Goal: Transaction & Acquisition: Purchase product/service

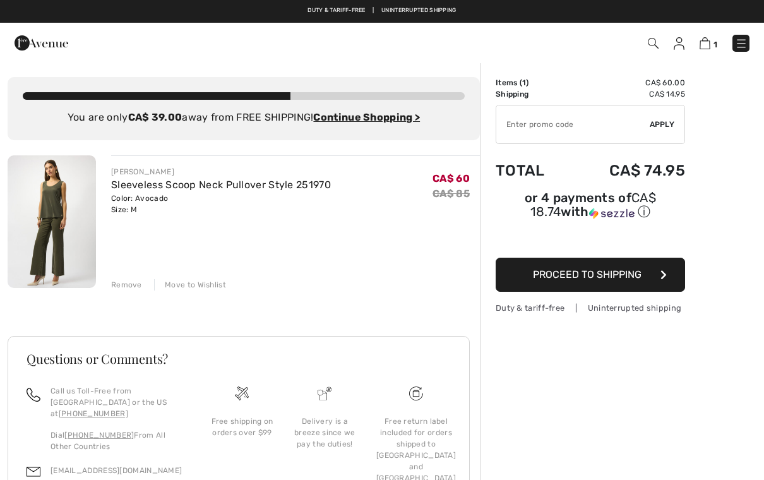
click at [552, 125] on input "TEXT" at bounding box center [574, 124] width 154 height 38
type input "EXTRA20"
click at [668, 128] on span "Apply" at bounding box center [662, 124] width 25 height 11
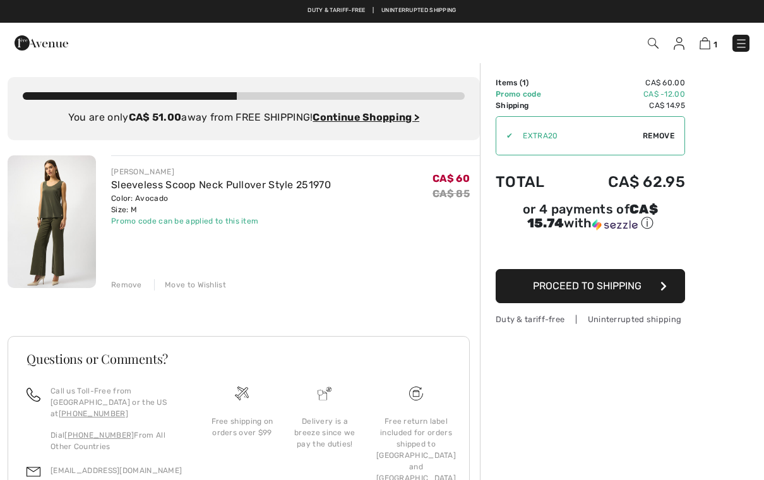
click at [138, 173] on div "[PERSON_NAME]" at bounding box center [221, 171] width 220 height 11
click at [63, 223] on img at bounding box center [52, 221] width 88 height 133
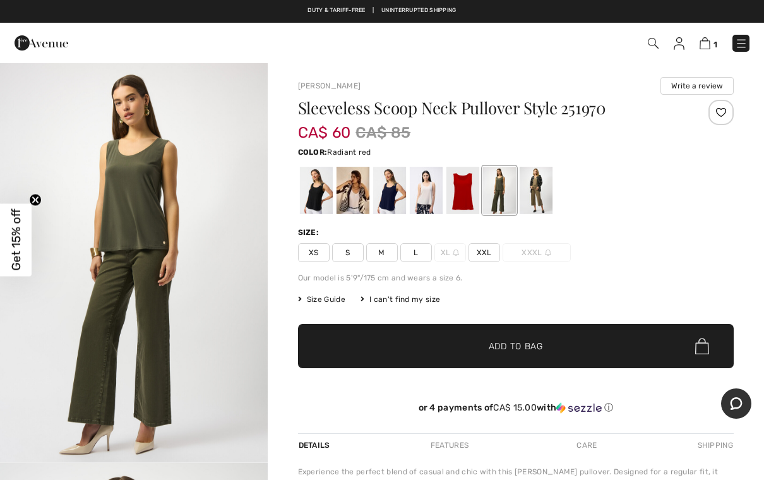
click at [464, 198] on div at bounding box center [462, 190] width 33 height 47
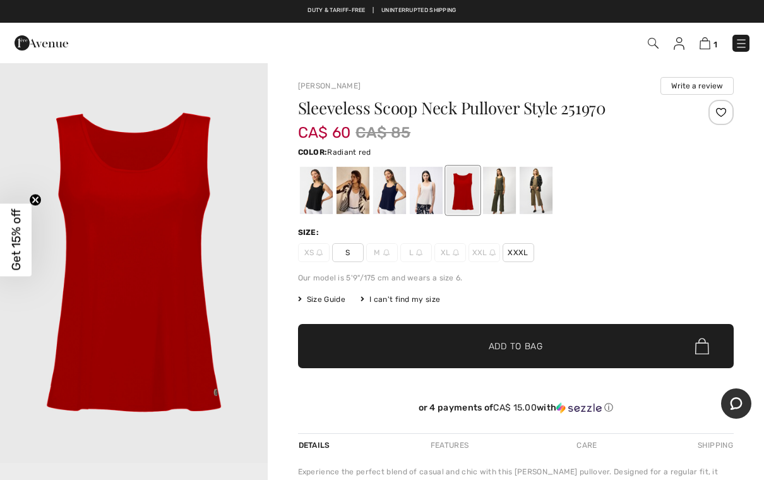
click at [543, 200] on div at bounding box center [535, 190] width 33 height 47
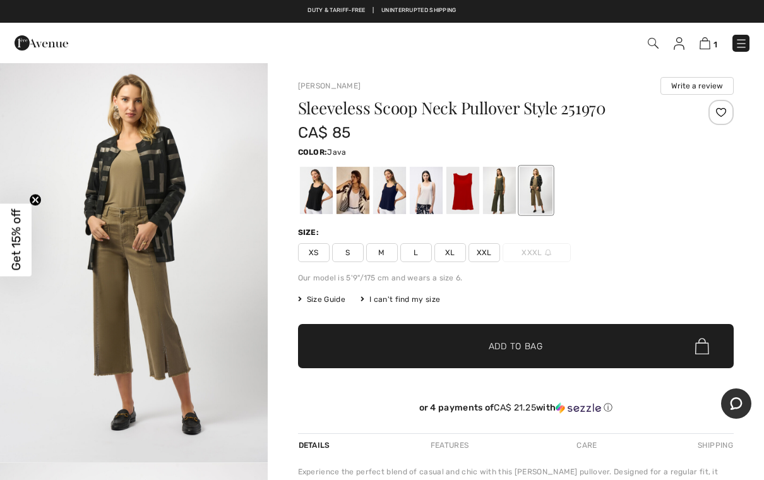
click at [321, 188] on div at bounding box center [315, 190] width 33 height 47
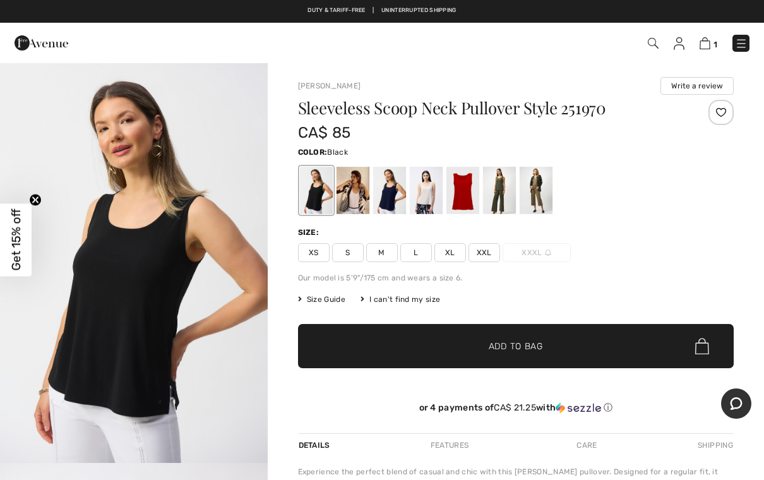
click at [346, 190] on div at bounding box center [352, 190] width 33 height 47
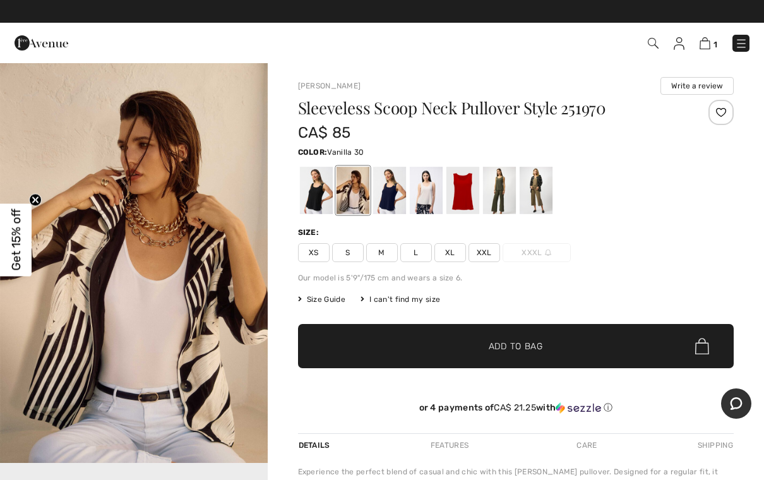
click at [387, 195] on div at bounding box center [389, 190] width 33 height 47
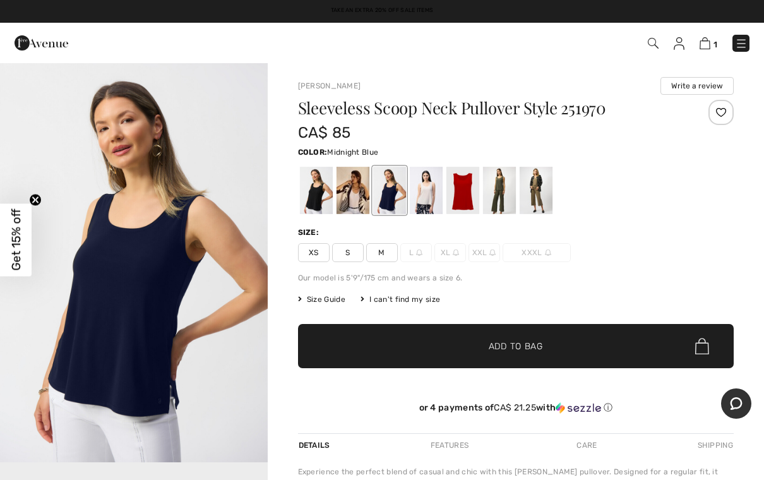
click at [428, 190] on div at bounding box center [425, 190] width 33 height 47
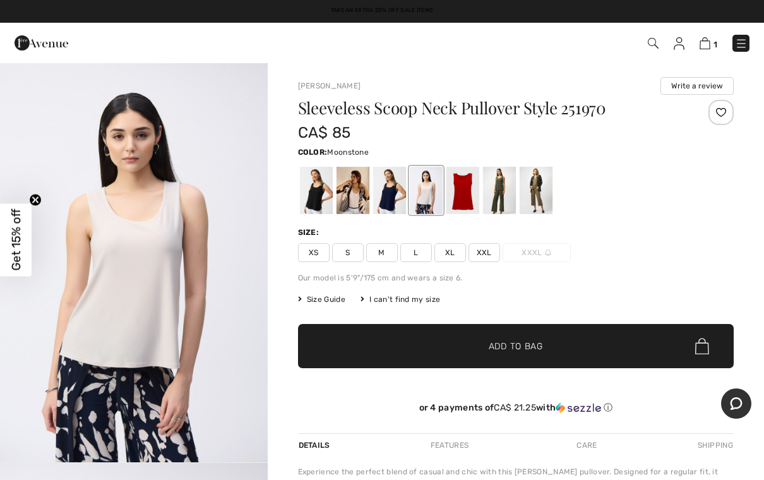
click at [543, 195] on div at bounding box center [535, 190] width 33 height 47
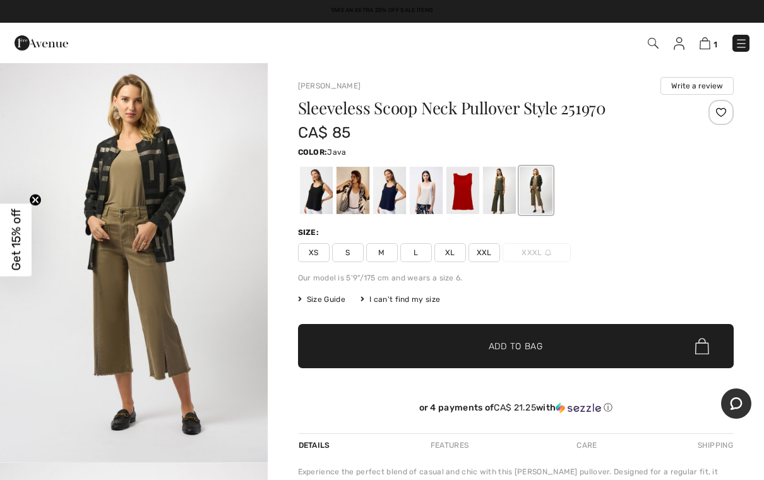
click at [391, 258] on span "M" at bounding box center [382, 252] width 32 height 19
click at [538, 350] on span "Add to Bag" at bounding box center [516, 346] width 54 height 13
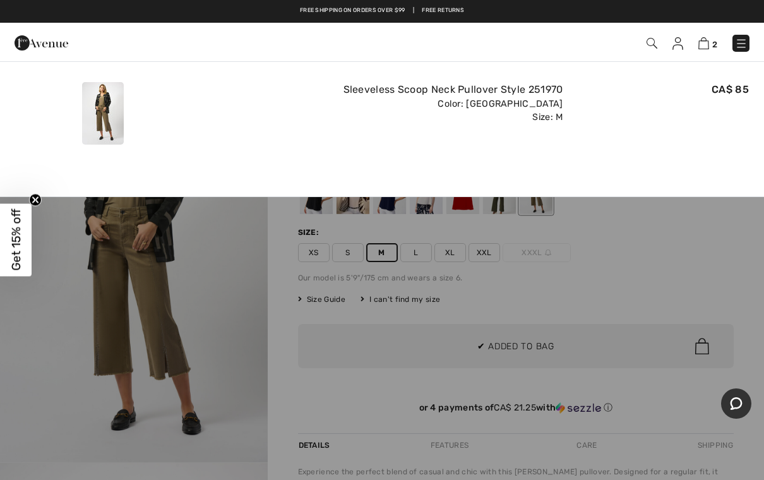
click at [706, 49] on img at bounding box center [704, 43] width 11 height 12
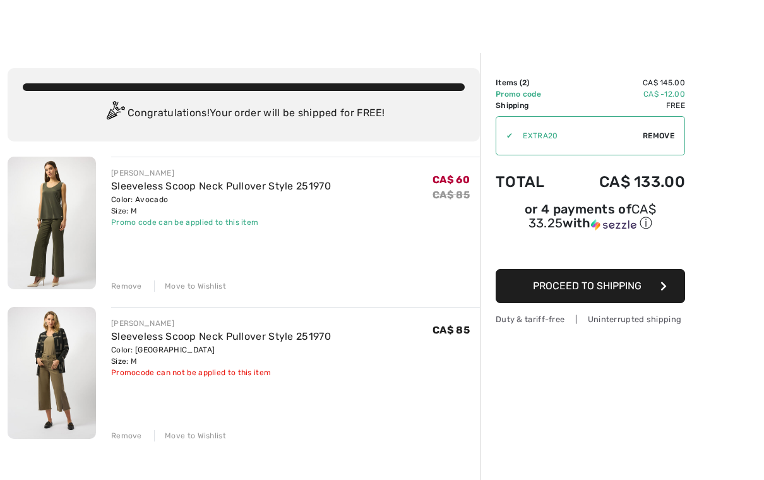
scroll to position [18, 0]
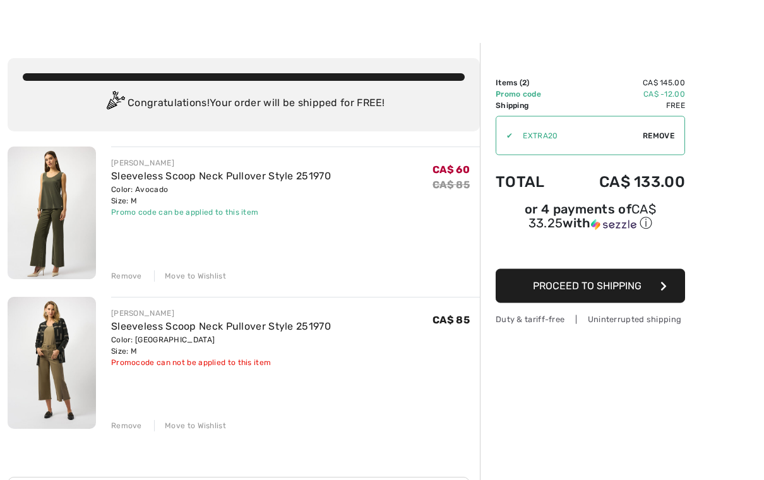
click at [137, 429] on div "Remove" at bounding box center [126, 426] width 31 height 11
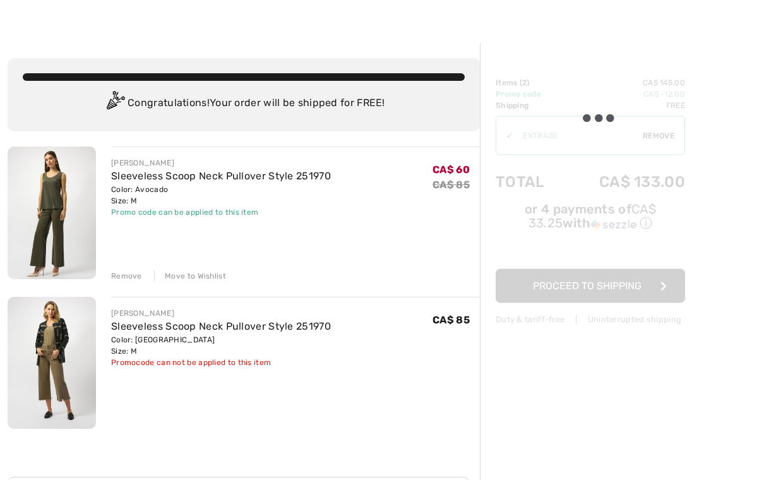
scroll to position [19, 0]
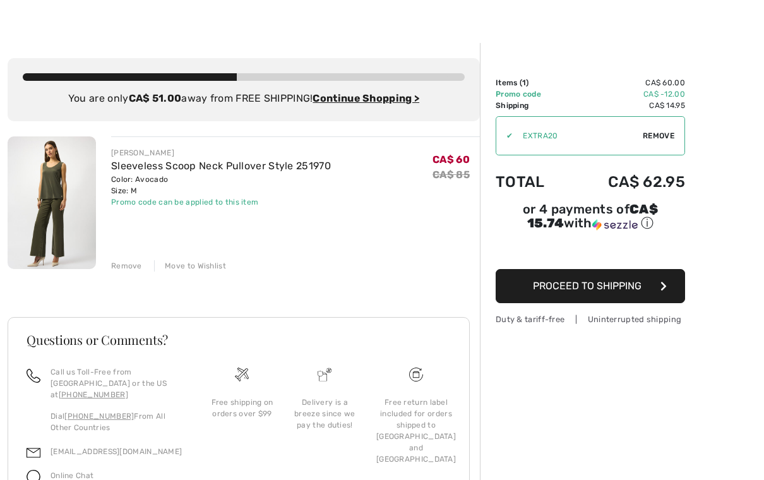
click at [51, 190] on img at bounding box center [52, 202] width 88 height 133
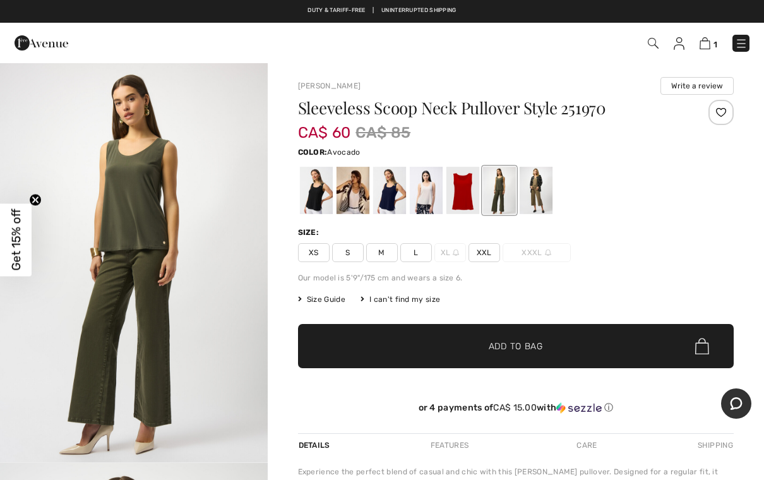
click at [746, 37] on img at bounding box center [741, 43] width 13 height 13
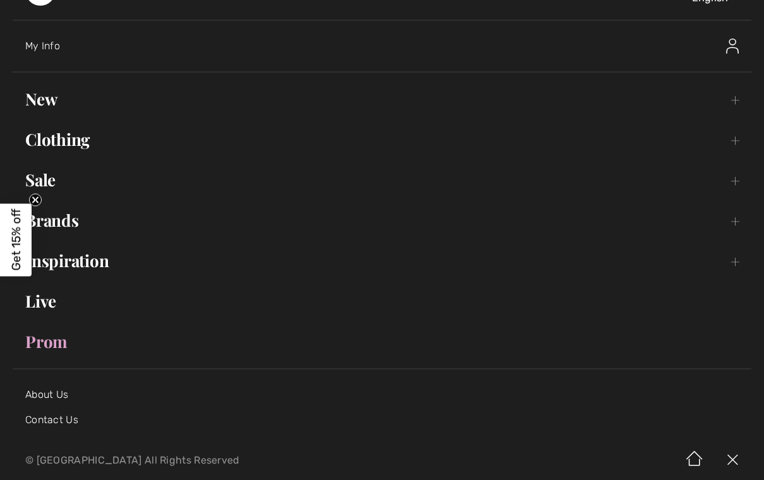
scroll to position [39, 0]
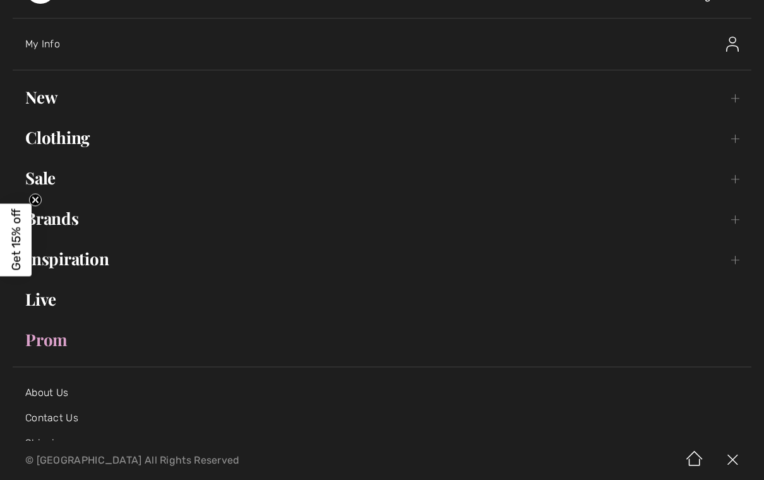
click at [47, 186] on link "Sale Toggle submenu" at bounding box center [382, 178] width 739 height 28
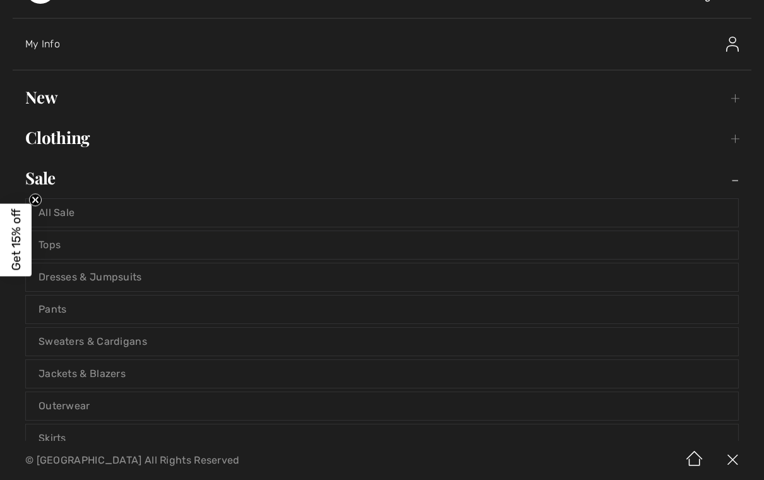
click at [32, 207] on link "All Sale" at bounding box center [382, 213] width 713 height 28
click at [35, 201] on circle "Close teaser" at bounding box center [36, 200] width 12 height 12
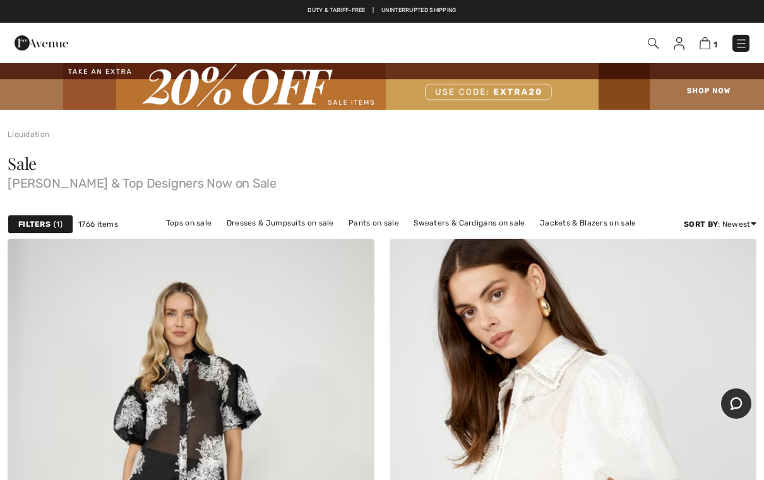
click at [54, 224] on span "1" at bounding box center [58, 224] width 9 height 11
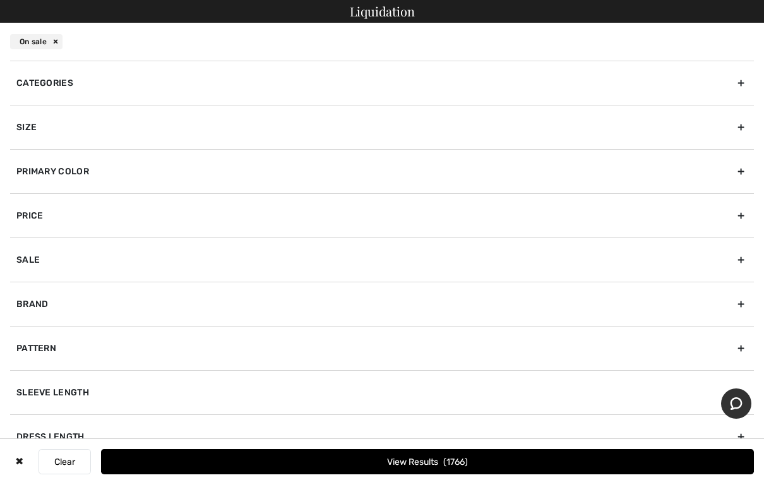
click at [66, 308] on div "Brand" at bounding box center [382, 304] width 744 height 44
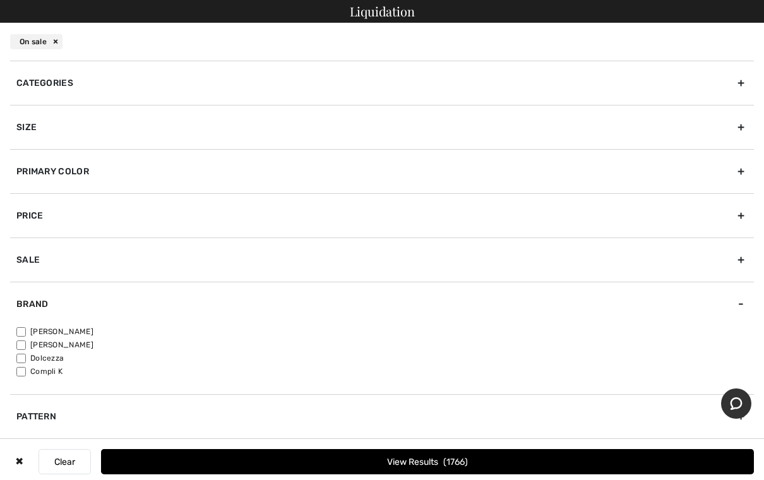
click at [56, 335] on label "[PERSON_NAME]" at bounding box center [385, 331] width 738 height 11
click at [26, 335] on input"] "[PERSON_NAME]" at bounding box center [20, 331] width 9 height 9
click at [24, 332] on input"] "[PERSON_NAME]" at bounding box center [20, 331] width 9 height 9
checkbox input"] "false"
click at [64, 87] on div "Categories" at bounding box center [382, 83] width 744 height 44
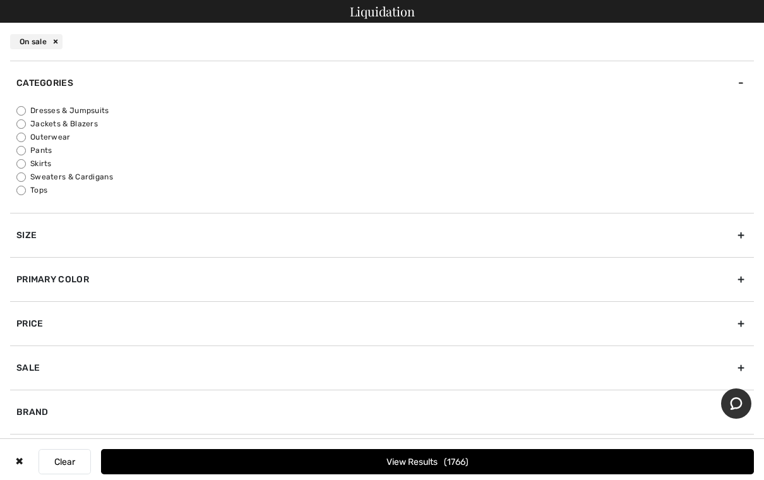
click at [51, 154] on label "Pants" at bounding box center [385, 150] width 738 height 11
click at [26, 154] on input "Pants" at bounding box center [20, 150] width 9 height 9
radio input "true"
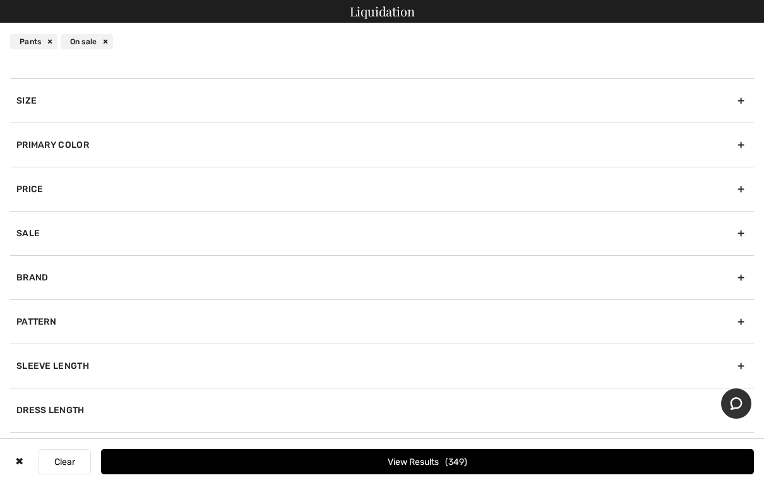
scroll to position [137, 0]
click at [462, 461] on span "349" at bounding box center [456, 462] width 22 height 11
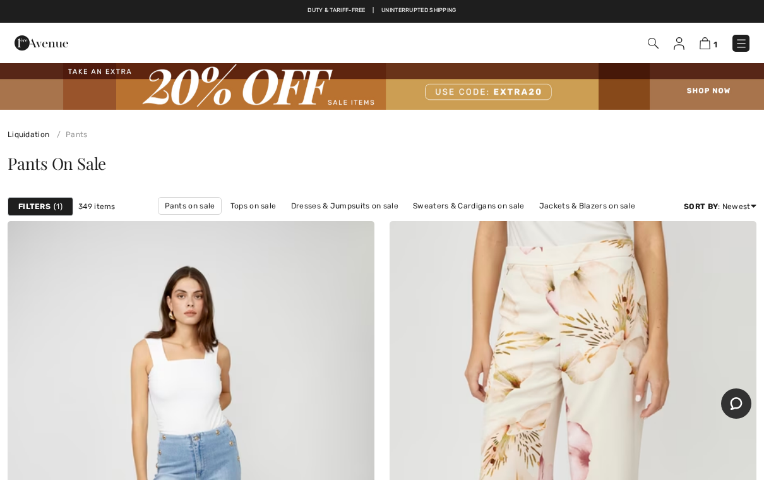
click at [57, 208] on span "1" at bounding box center [58, 206] width 9 height 11
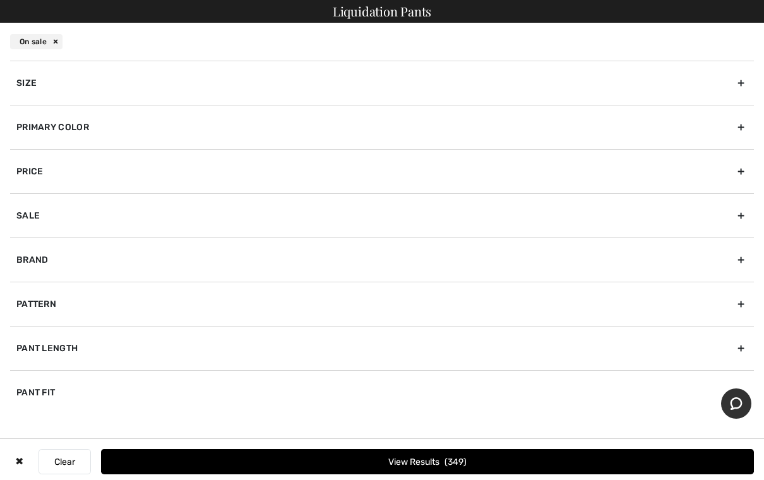
click at [488, 464] on button "View Results 349" at bounding box center [427, 461] width 653 height 25
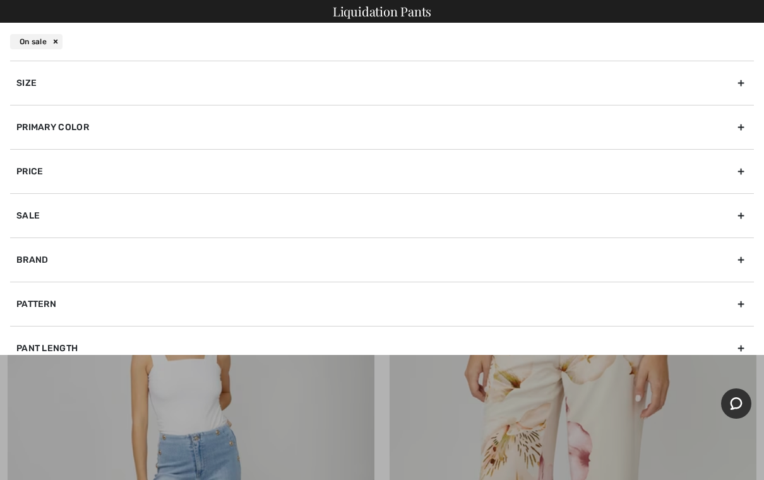
click at [503, 465] on div at bounding box center [382, 240] width 764 height 480
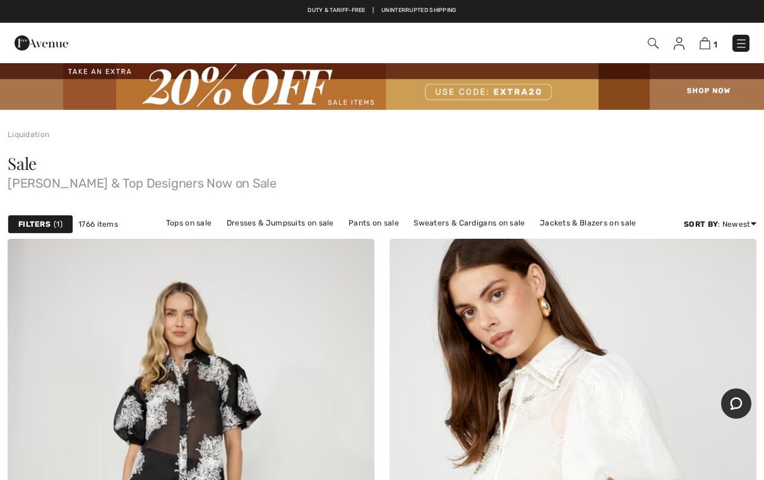
click at [54, 219] on span "1" at bounding box center [58, 224] width 9 height 11
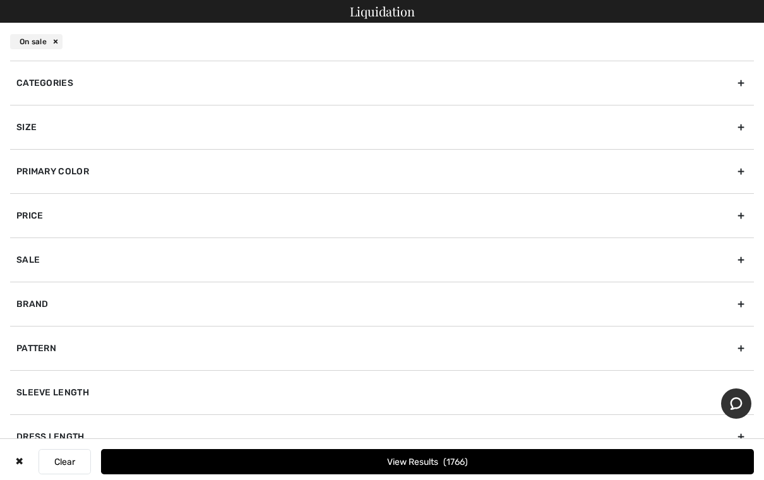
click at [74, 81] on div "Categories" at bounding box center [382, 83] width 744 height 44
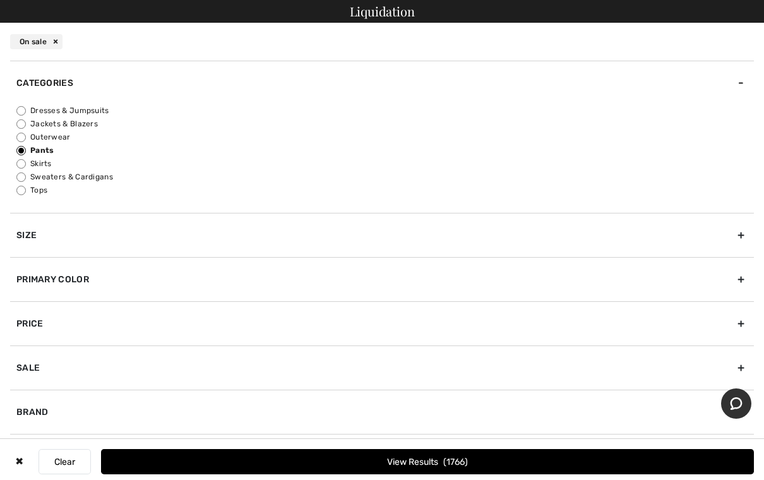
scroll to position [15, 0]
click at [454, 464] on span "1766" at bounding box center [455, 462] width 25 height 11
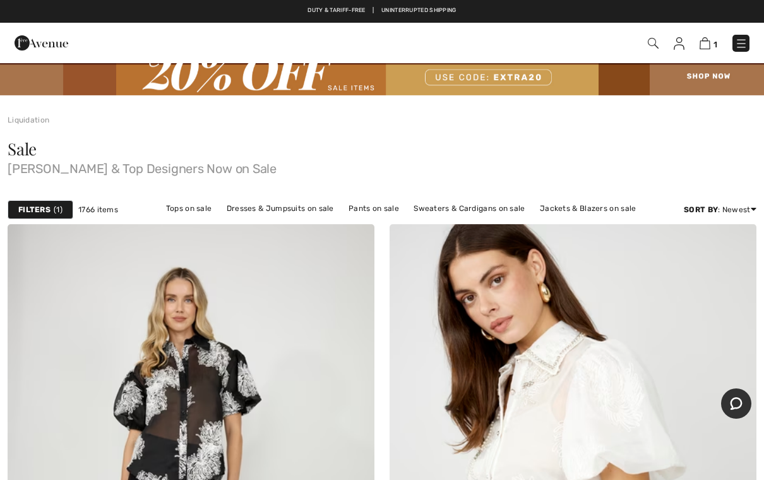
click at [56, 208] on span "1" at bounding box center [58, 209] width 9 height 11
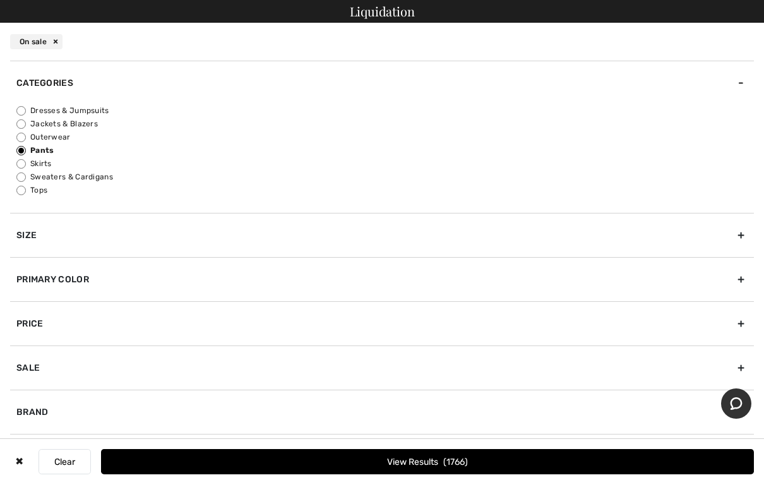
click at [57, 43] on div "On sale" at bounding box center [36, 41] width 52 height 15
click at [72, 459] on button "Clear" at bounding box center [65, 461] width 52 height 25
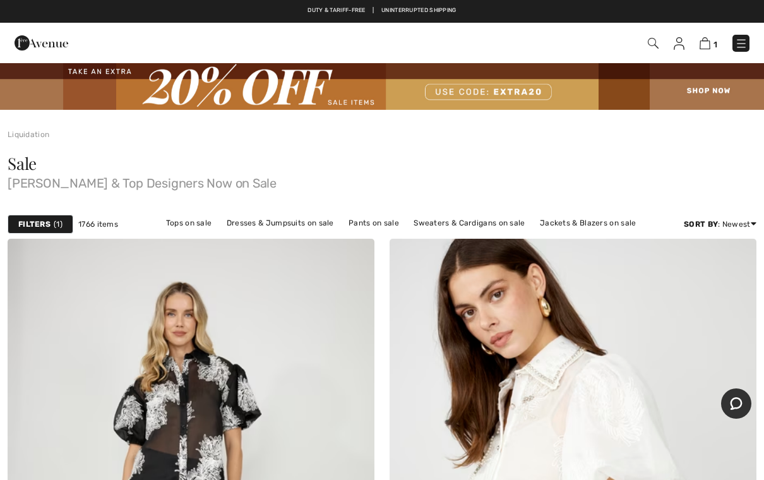
click at [64, 223] on div "Filters 1" at bounding box center [41, 224] width 66 height 19
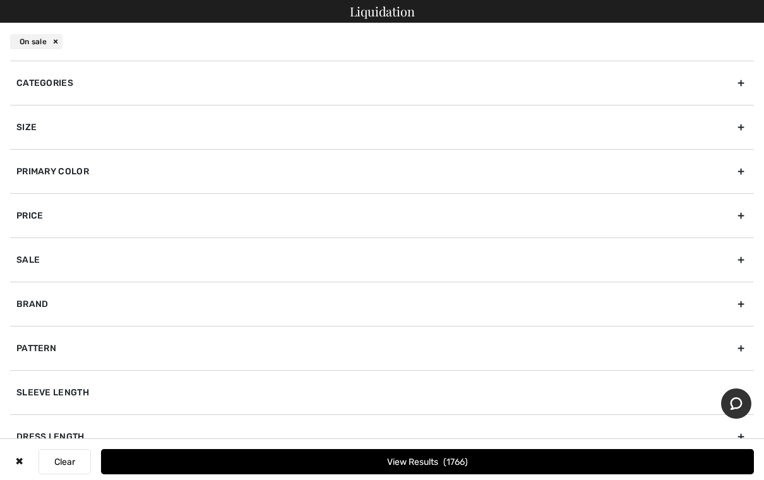
click at [79, 79] on div "Categories" at bounding box center [382, 83] width 744 height 44
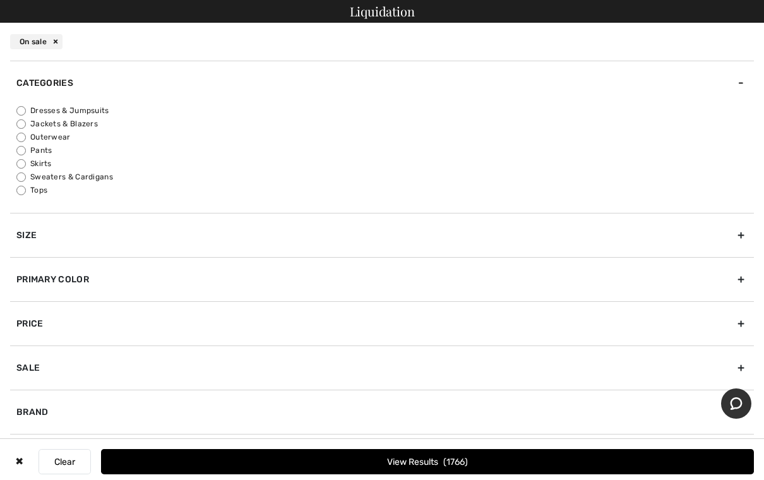
click at [50, 153] on label "Pants" at bounding box center [385, 150] width 738 height 11
click at [26, 153] on input "Pants" at bounding box center [20, 150] width 9 height 9
radio input "true"
click at [483, 463] on button "View Results 349" at bounding box center [427, 461] width 653 height 25
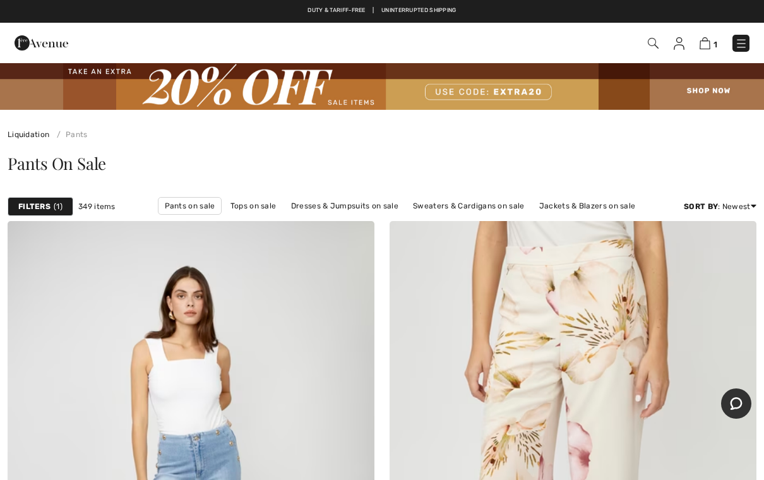
click at [725, 250] on link "Price: Low to High" at bounding box center [706, 240] width 82 height 19
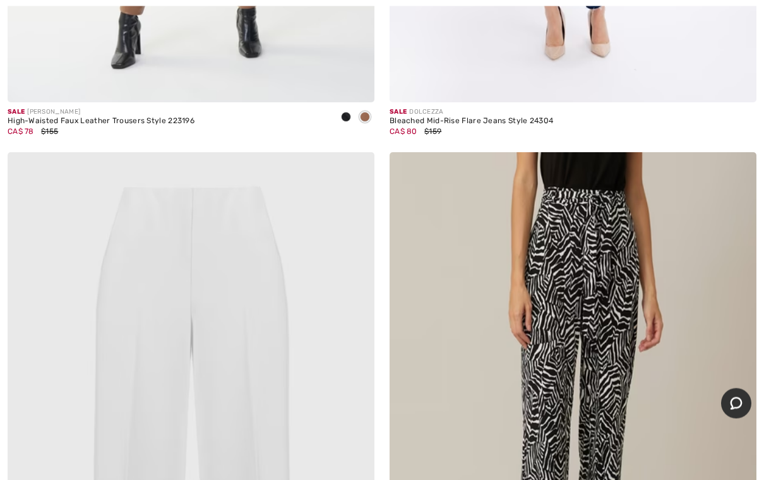
scroll to position [2498, 0]
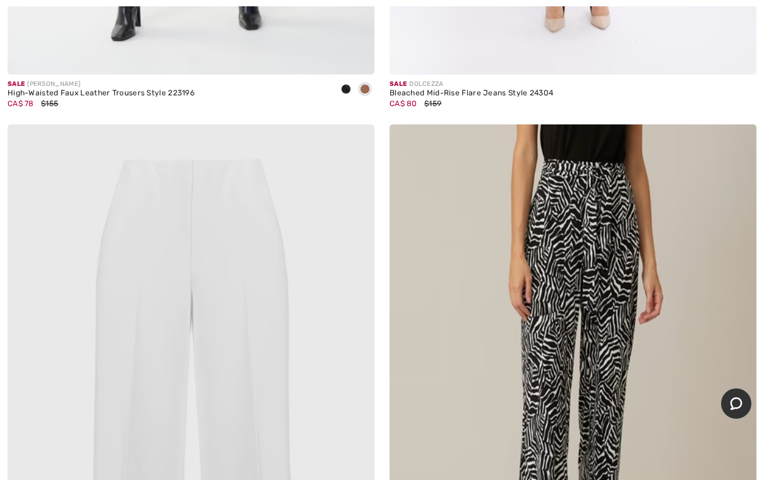
click at [618, 326] on img at bounding box center [573, 399] width 367 height 551
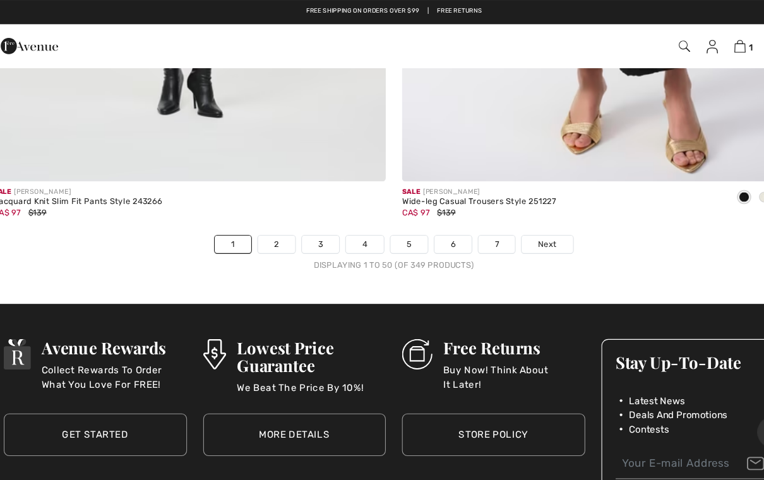
scroll to position [15528, 0]
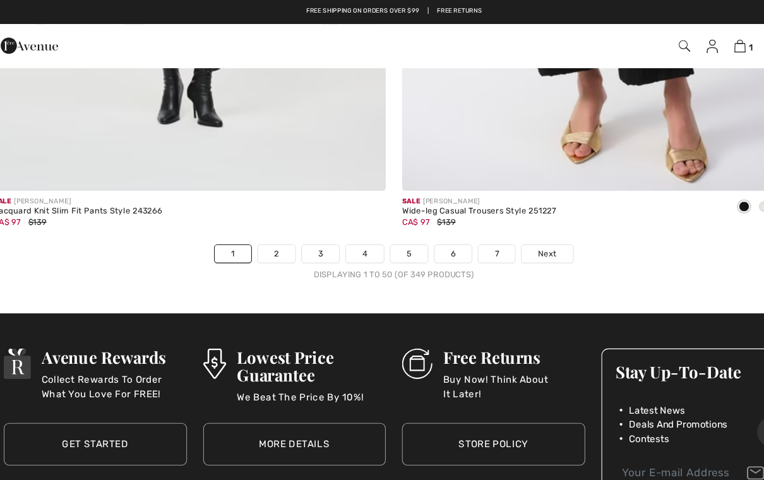
click at [519, 232] on span "Next" at bounding box center [525, 237] width 17 height 11
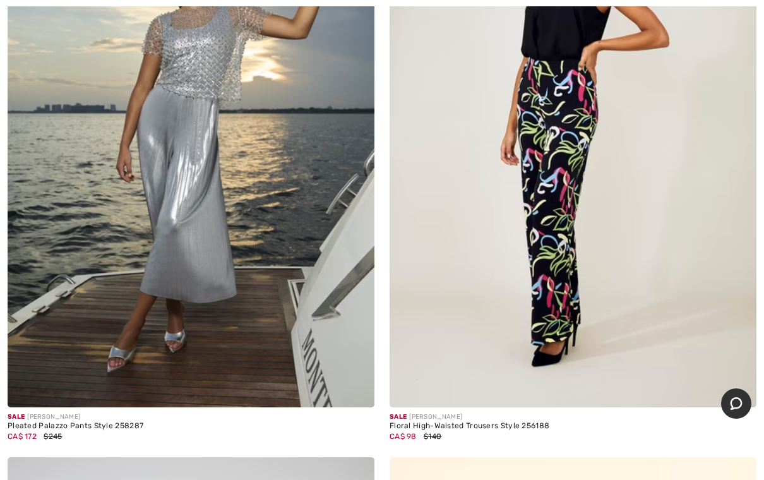
scroll to position [1573, 0]
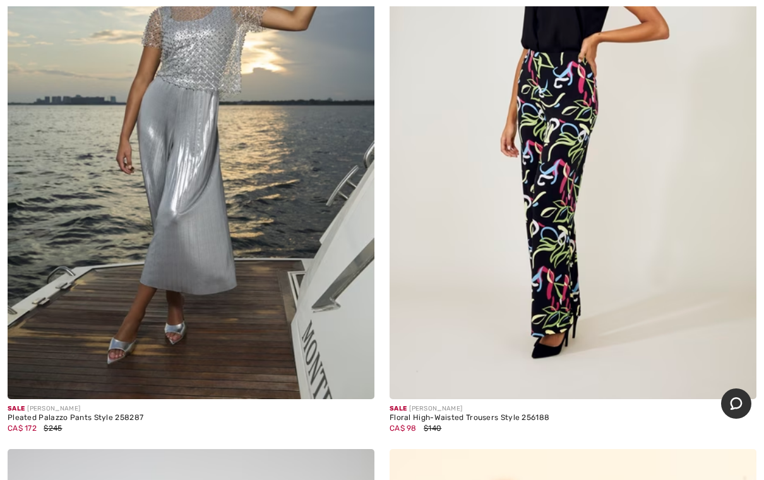
click at [558, 245] on img at bounding box center [573, 123] width 367 height 551
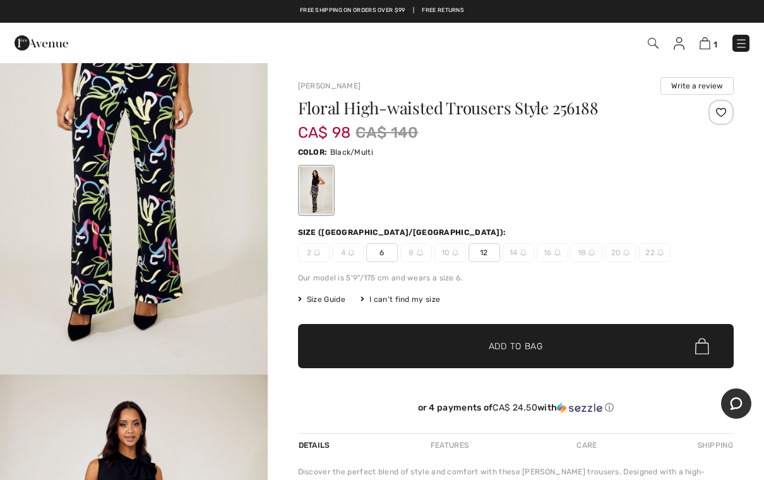
click at [389, 251] on span "6" at bounding box center [382, 252] width 32 height 19
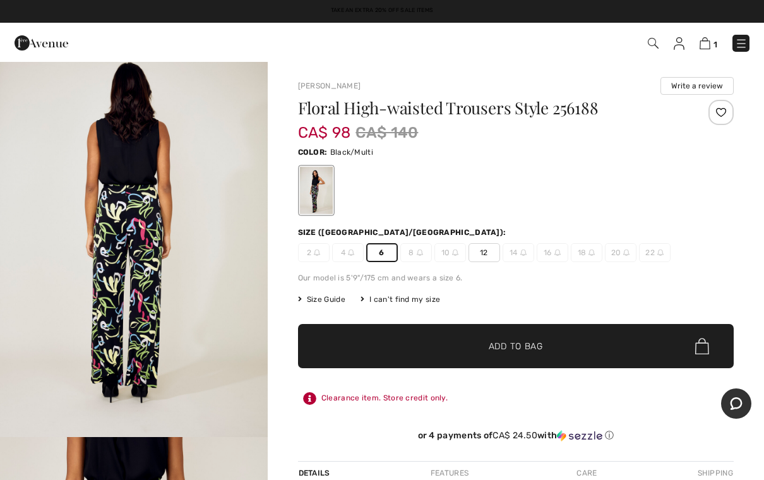
scroll to position [339, 0]
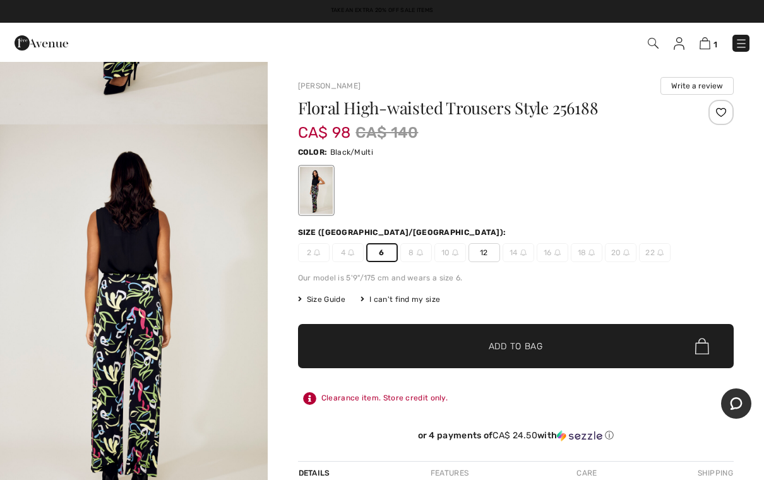
click at [176, 303] on img "2 / 4" at bounding box center [134, 324] width 268 height 401
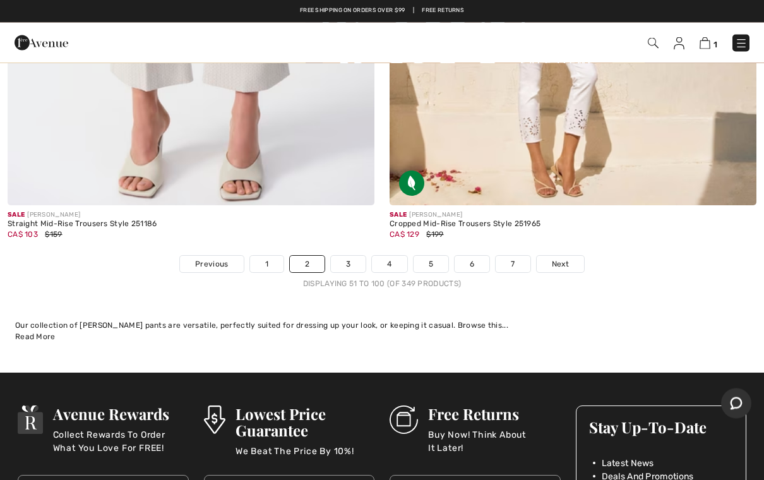
scroll to position [15502, 0]
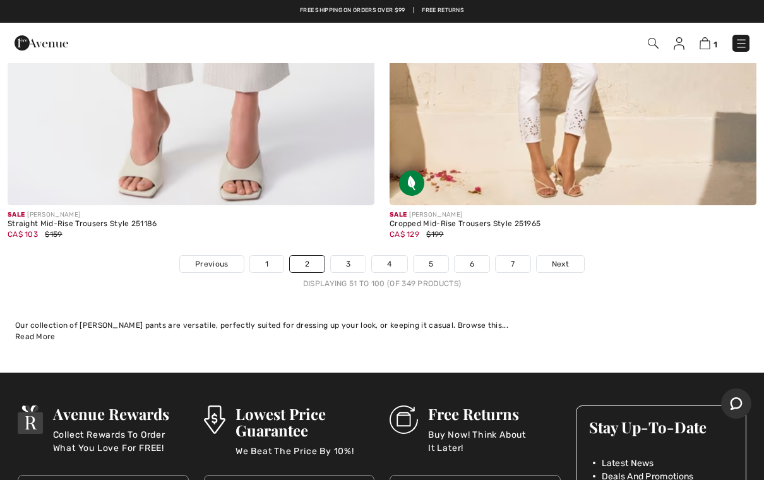
click at [360, 256] on link "3" at bounding box center [348, 264] width 35 height 16
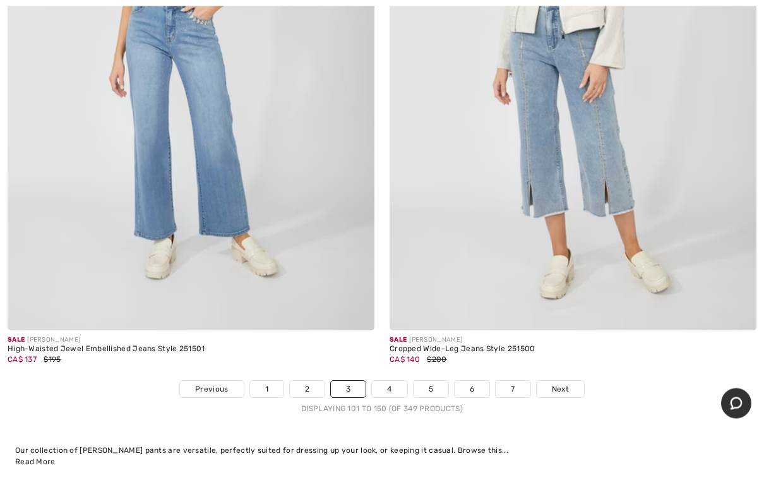
scroll to position [15377, 0]
click at [397, 381] on link "4" at bounding box center [389, 389] width 35 height 16
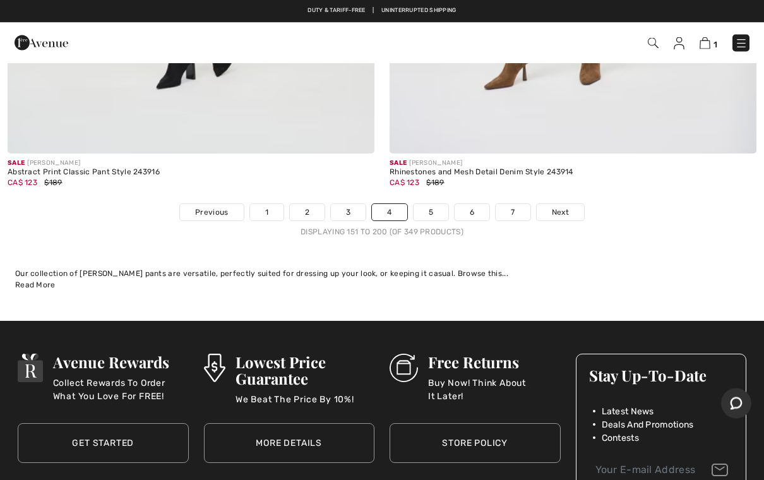
scroll to position [15543, 0]
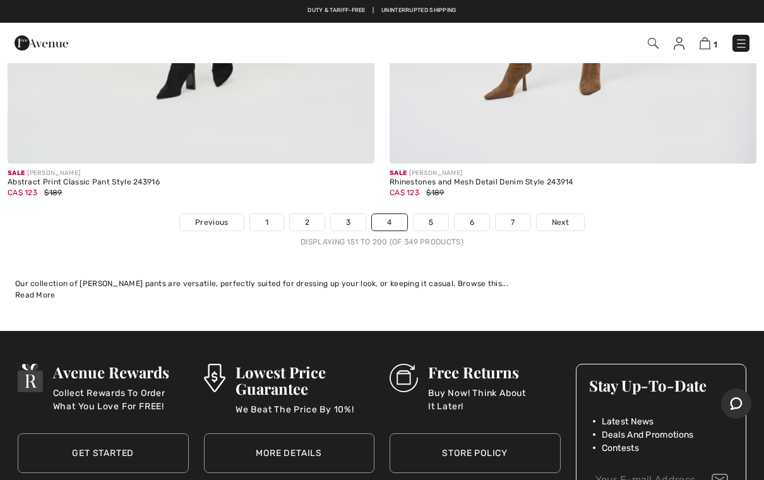
click at [435, 214] on link "5" at bounding box center [431, 222] width 35 height 16
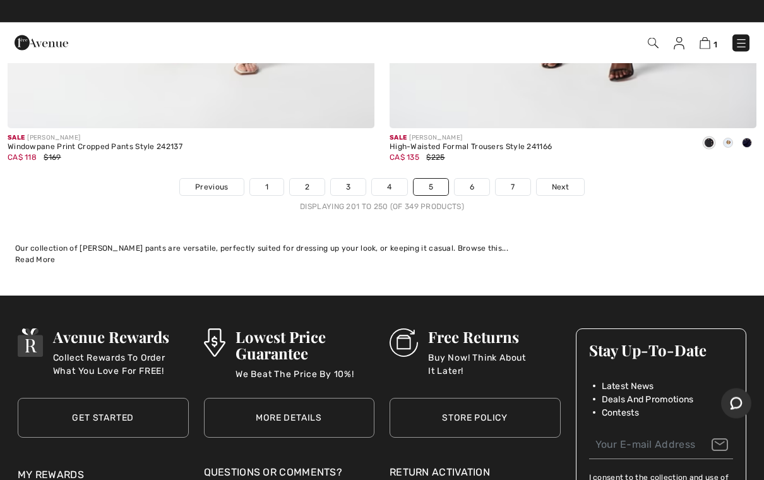
scroll to position [15566, 0]
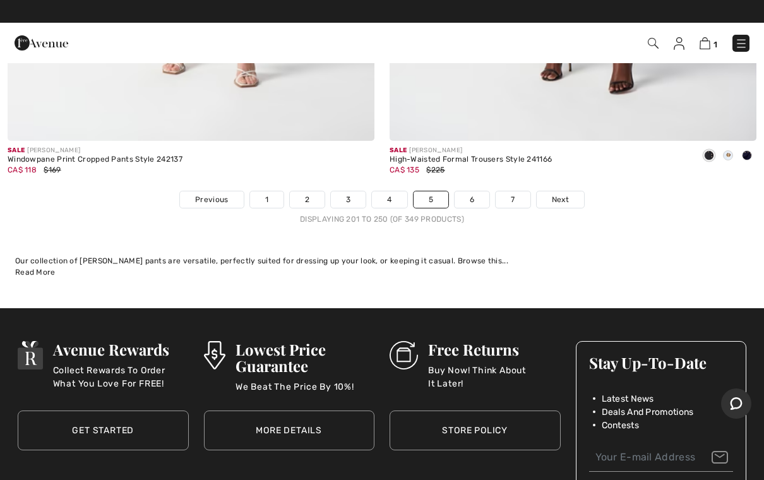
click at [485, 191] on link "6" at bounding box center [472, 199] width 35 height 16
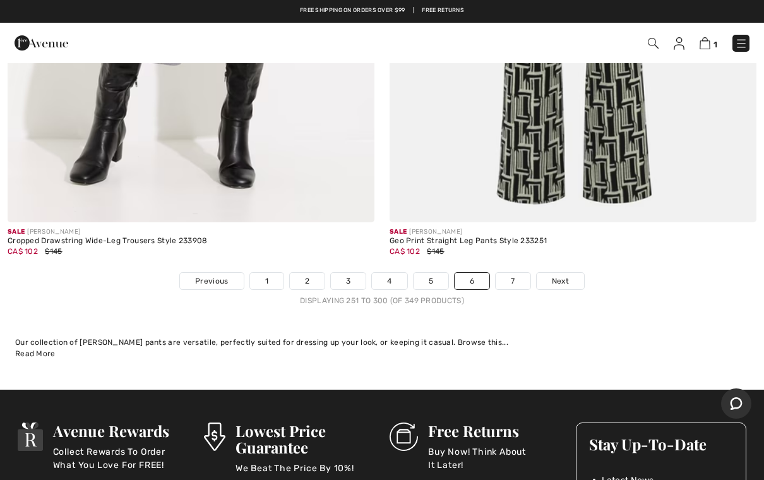
scroll to position [15486, 0]
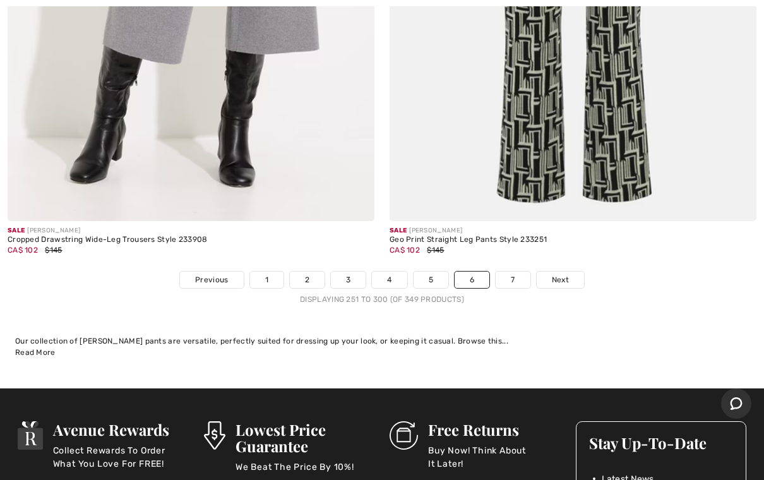
click at [514, 272] on link "7" at bounding box center [513, 280] width 34 height 16
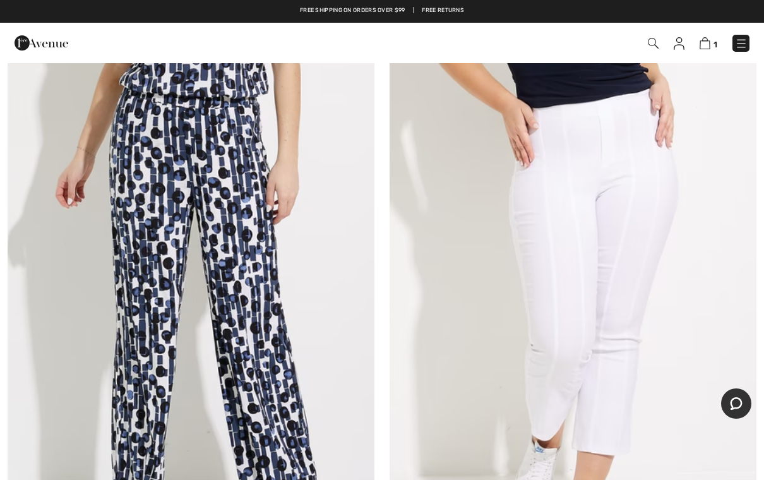
scroll to position [5087, 0]
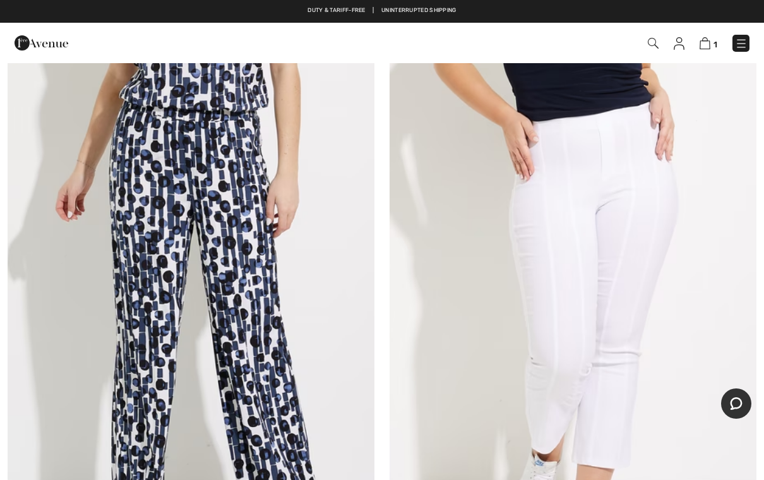
click at [243, 300] on img at bounding box center [191, 330] width 367 height 551
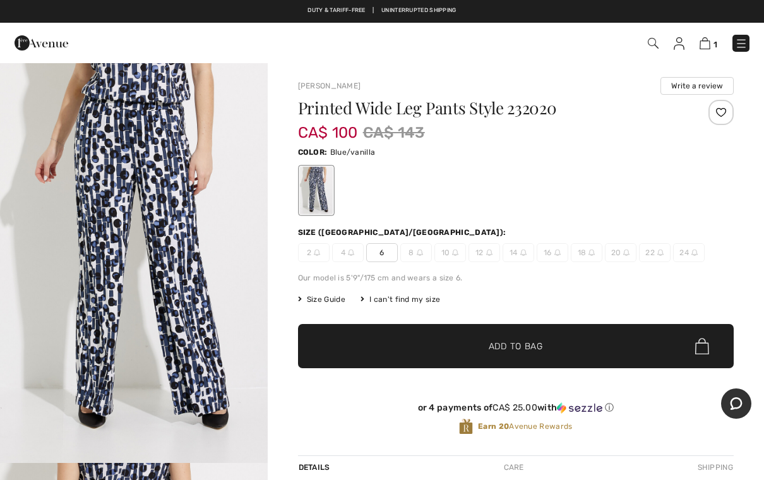
click at [383, 252] on span "6" at bounding box center [382, 252] width 32 height 19
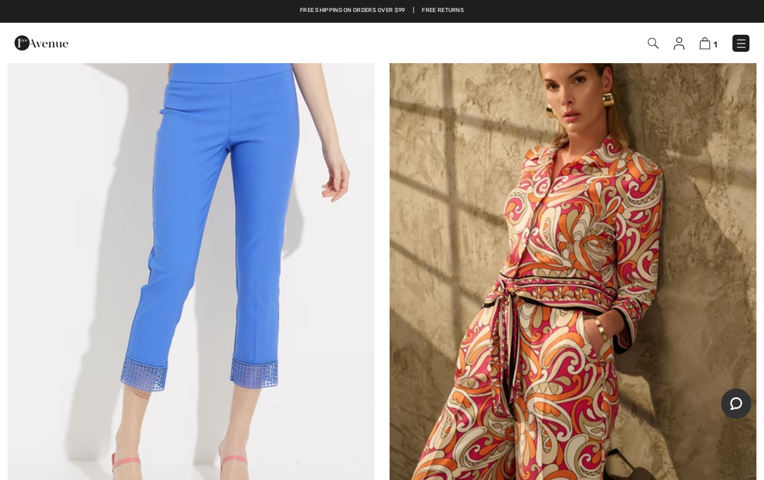
scroll to position [5759, 0]
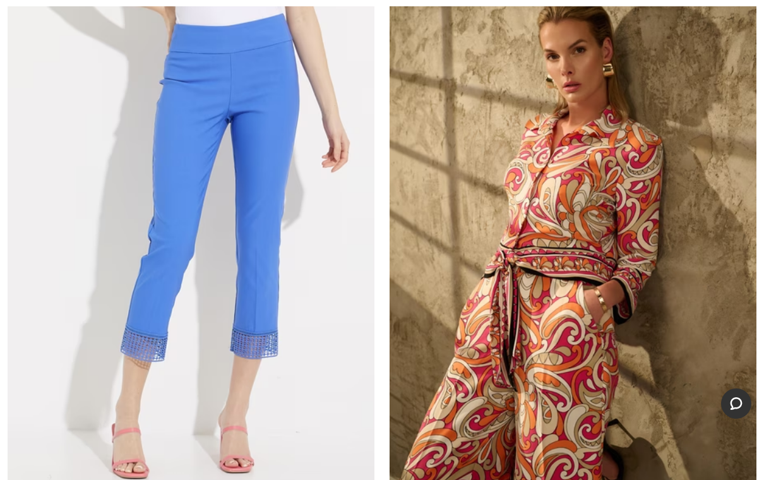
click at [584, 357] on img at bounding box center [573, 259] width 367 height 551
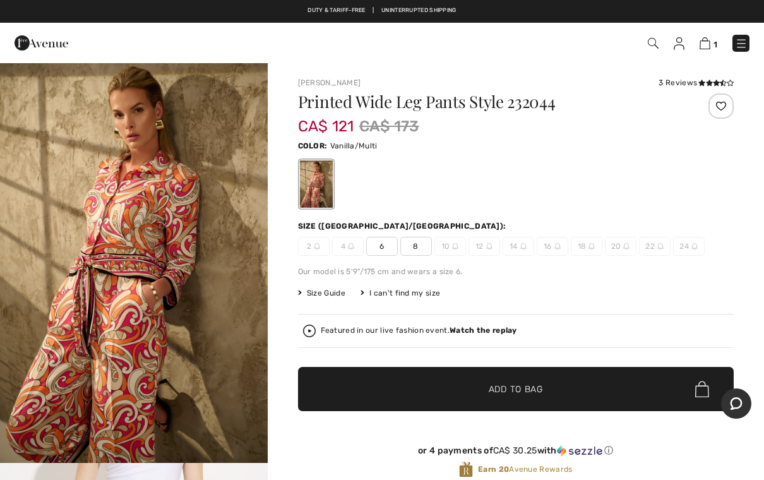
click at [414, 245] on span "8" at bounding box center [416, 246] width 32 height 19
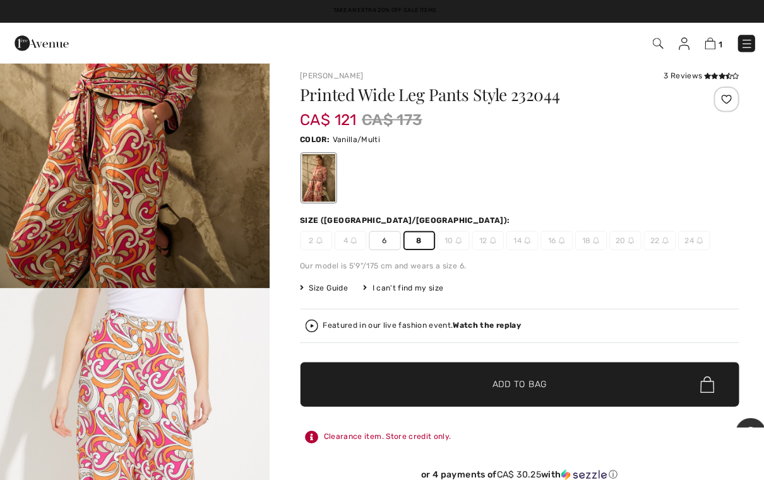
click at [481, 326] on strong "Watch the replay" at bounding box center [484, 322] width 68 height 9
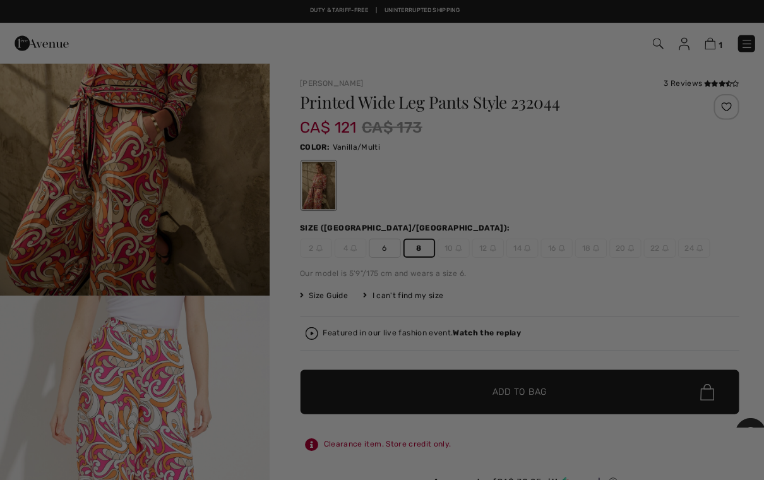
scroll to position [20, 0]
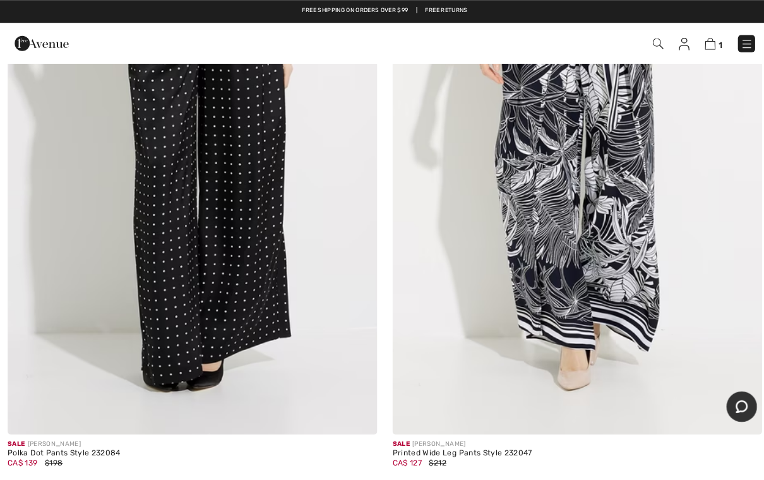
scroll to position [7065, 0]
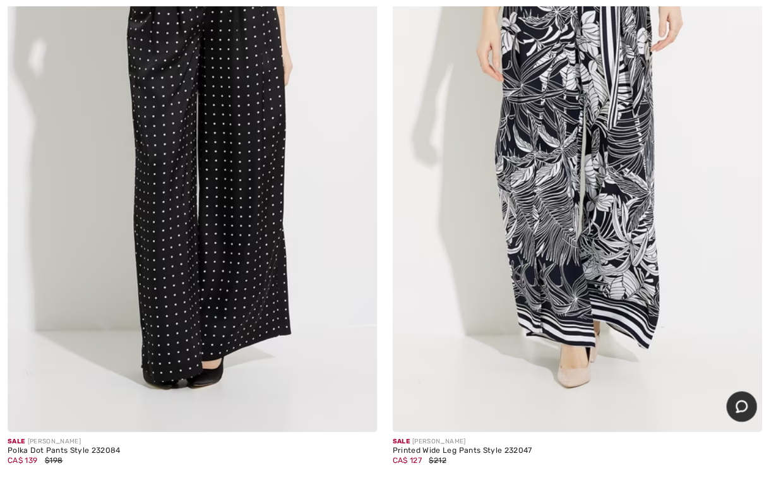
click at [626, 246] on img at bounding box center [573, 153] width 367 height 551
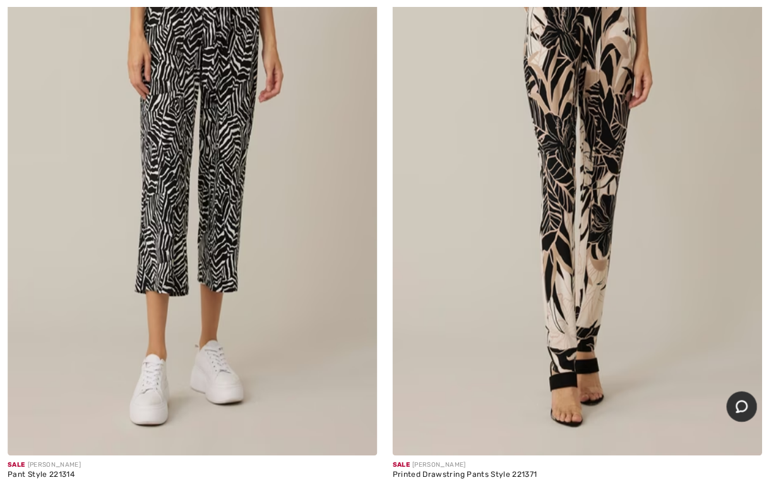
scroll to position [13911, 0]
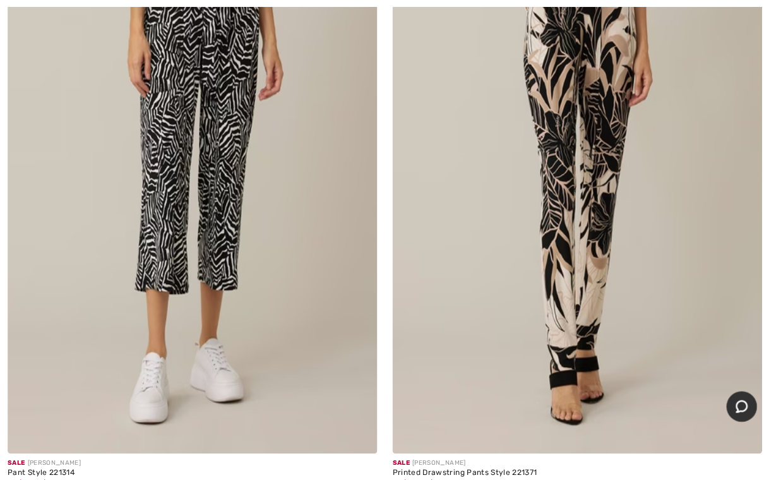
click at [352, 426] on img at bounding box center [355, 431] width 11 height 11
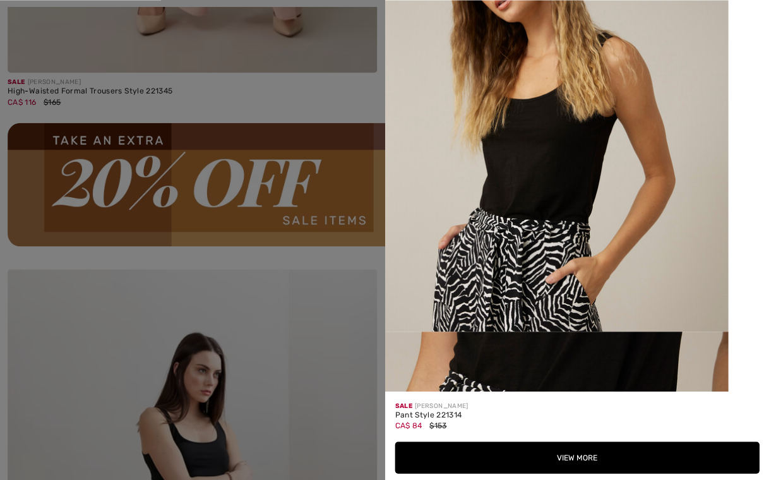
scroll to position [1118, 0]
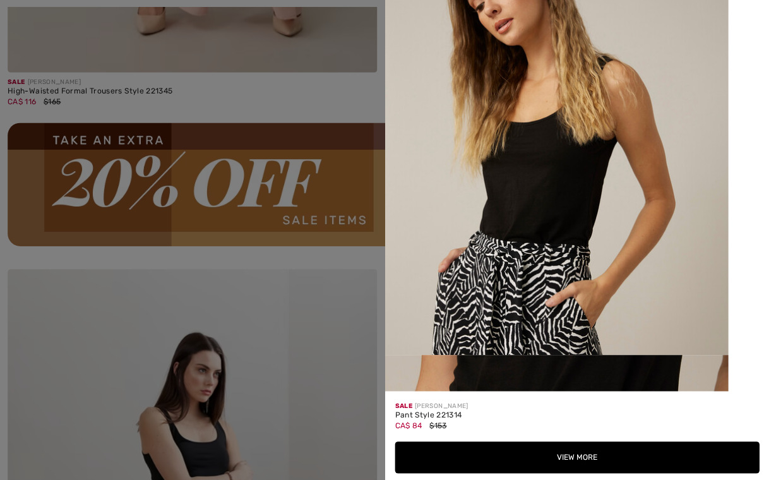
click at [646, 417] on div "Pant Style 221314" at bounding box center [573, 412] width 362 height 9
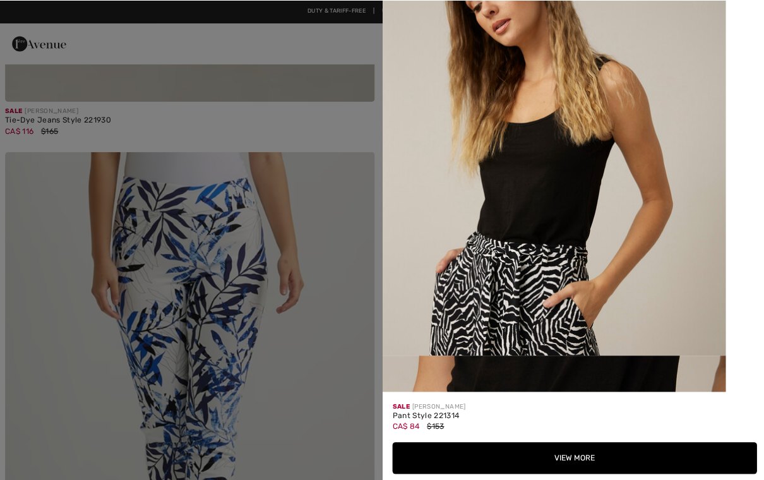
click at [601, 470] on button "View More" at bounding box center [573, 454] width 362 height 32
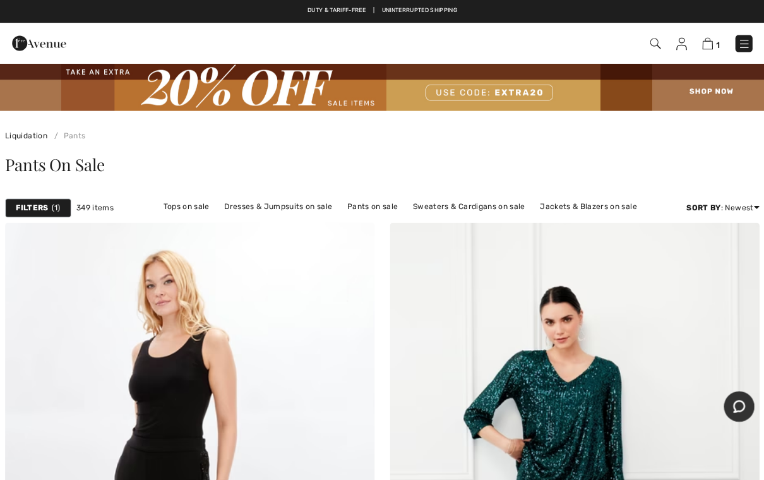
click at [707, 39] on img at bounding box center [705, 43] width 11 height 12
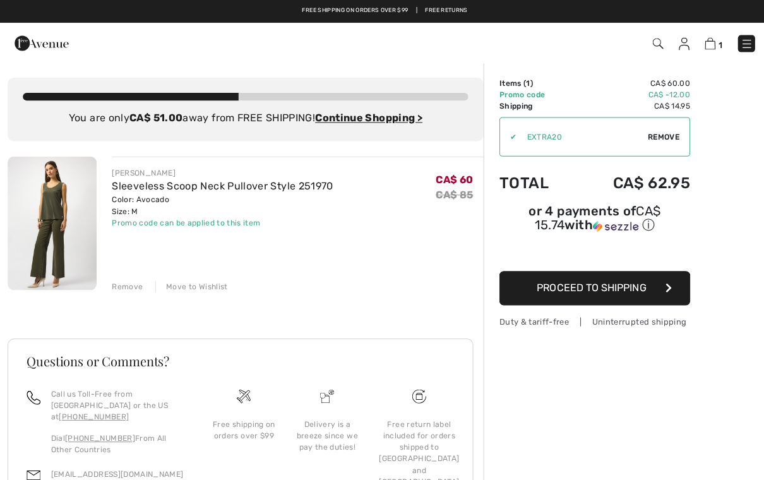
click at [135, 283] on div "Remove" at bounding box center [126, 284] width 31 height 11
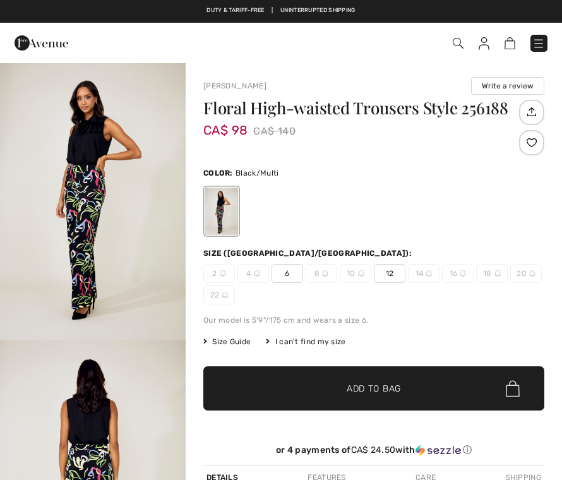
checkbox input "true"
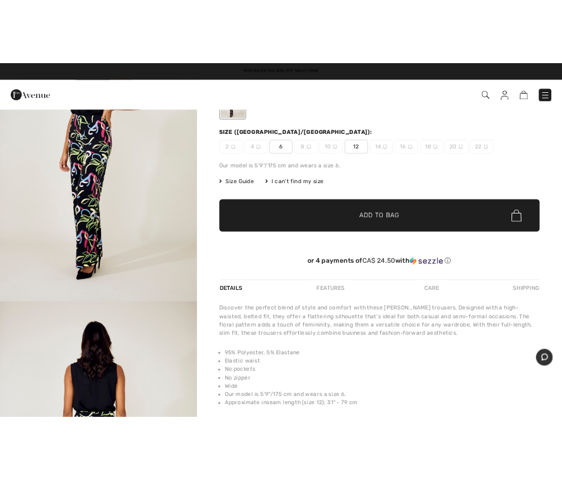
scroll to position [166, 0]
